Goal: Obtain resource: Obtain resource

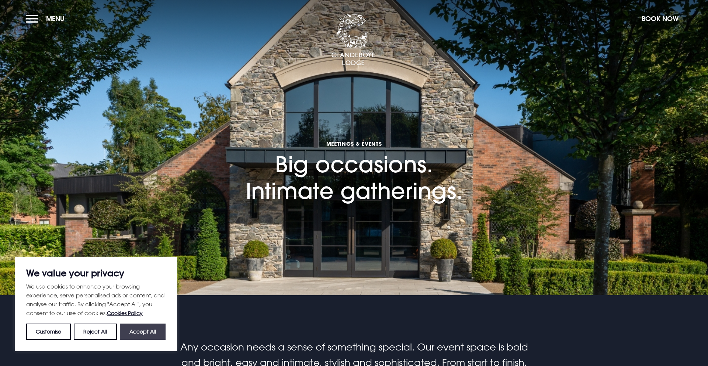
click at [140, 331] on button "Accept All" at bounding box center [143, 331] width 46 height 16
checkbox input "true"
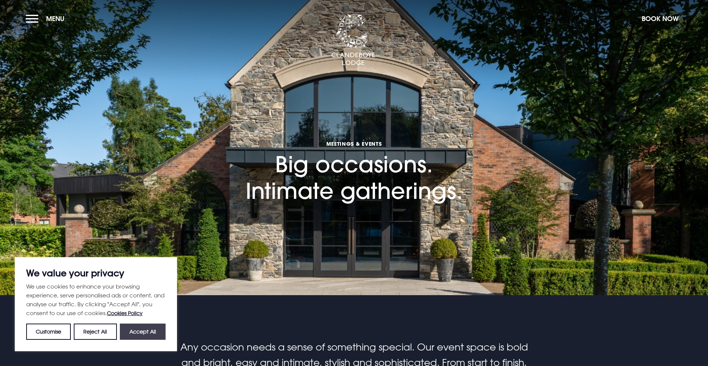
checkbox input "true"
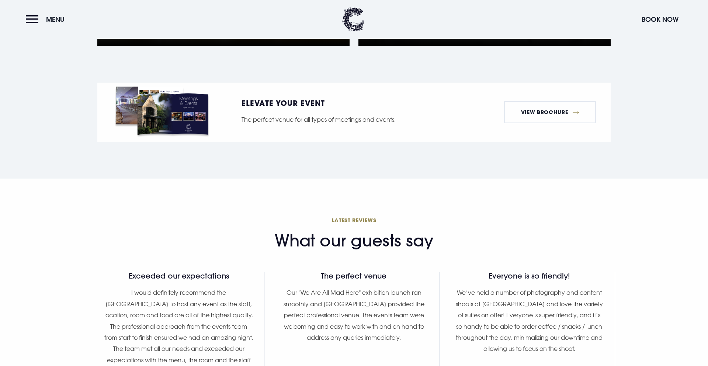
scroll to position [805, 0]
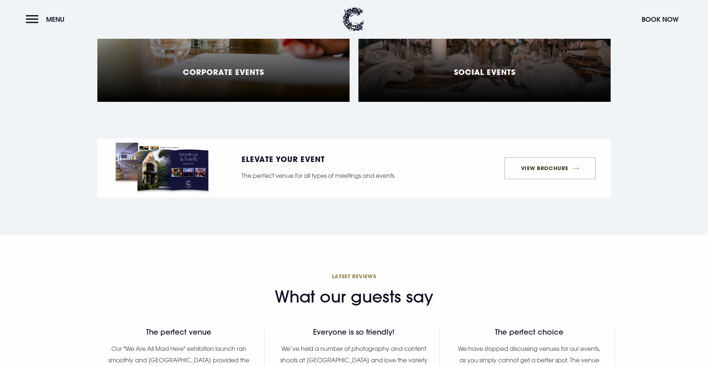
click at [534, 158] on link "View Brochure" at bounding box center [550, 168] width 92 height 22
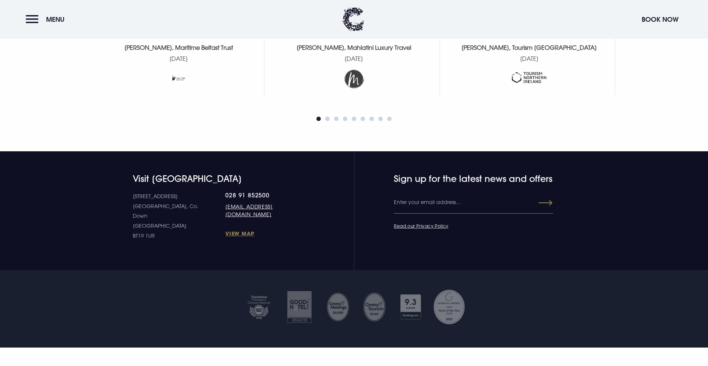
scroll to position [1274, 0]
